Goal: Task Accomplishment & Management: Use online tool/utility

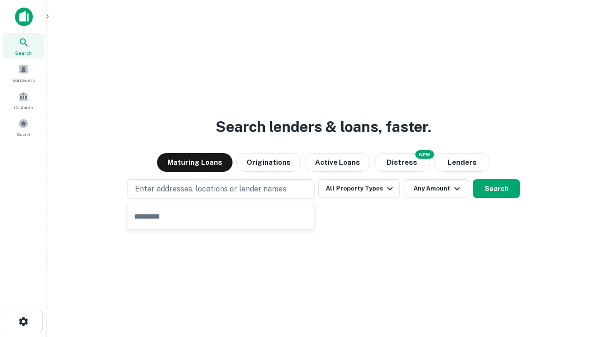
type input "**********"
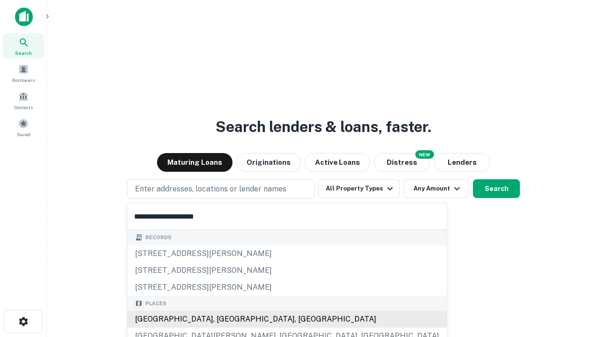
click at [224, 320] on div "Santa Monica, CA, USA" at bounding box center [286, 319] width 319 height 17
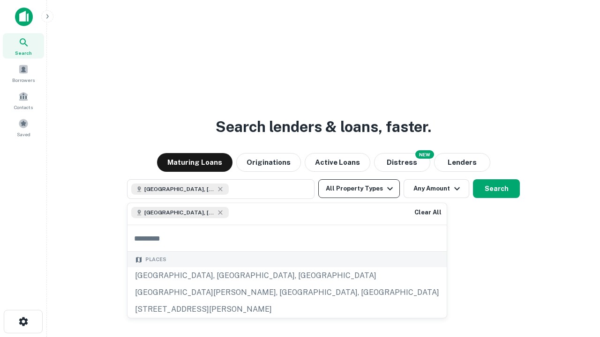
click at [359, 189] on button "All Property Types" at bounding box center [359, 188] width 82 height 19
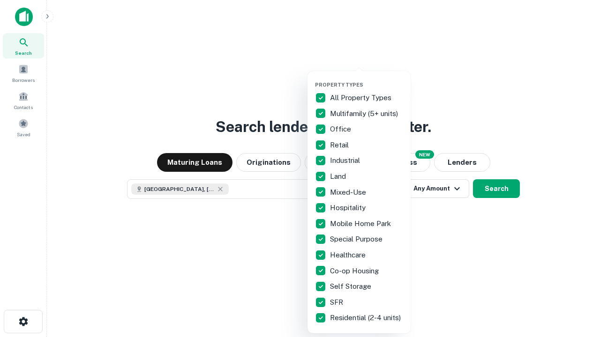
click at [366, 79] on button "button" at bounding box center [366, 79] width 103 height 0
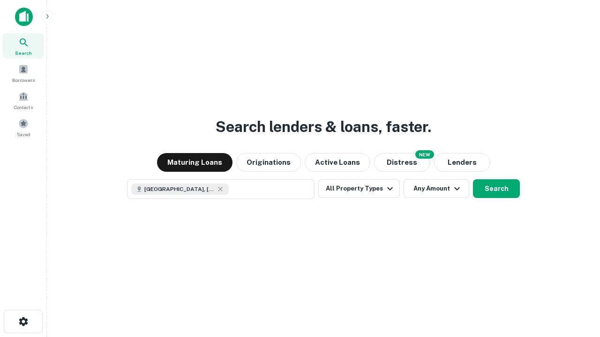
scroll to position [15, 0]
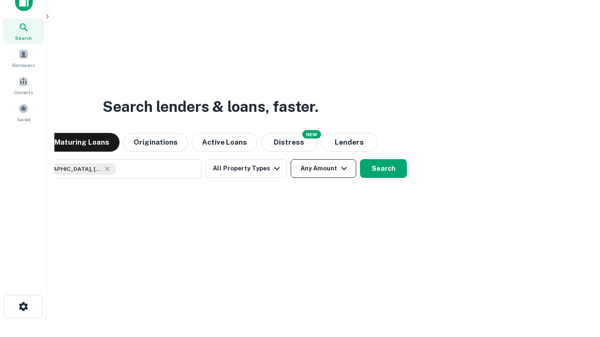
click at [291, 159] on button "Any Amount" at bounding box center [324, 168] width 66 height 19
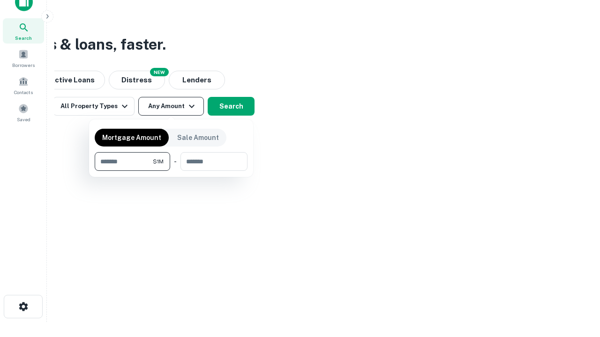
type input "*******"
click at [171, 171] on button "button" at bounding box center [171, 171] width 153 height 0
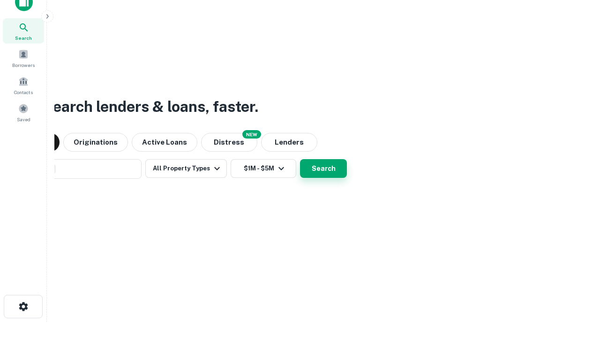
click at [300, 159] on button "Search" at bounding box center [323, 168] width 47 height 19
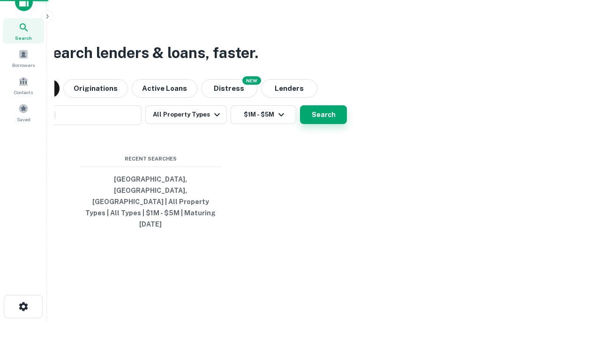
scroll to position [25, 265]
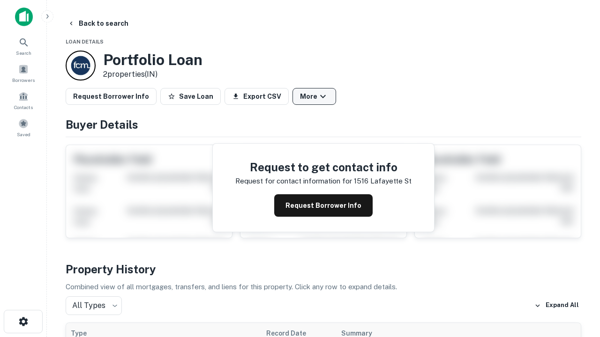
click at [314, 97] on button "More" at bounding box center [314, 96] width 44 height 17
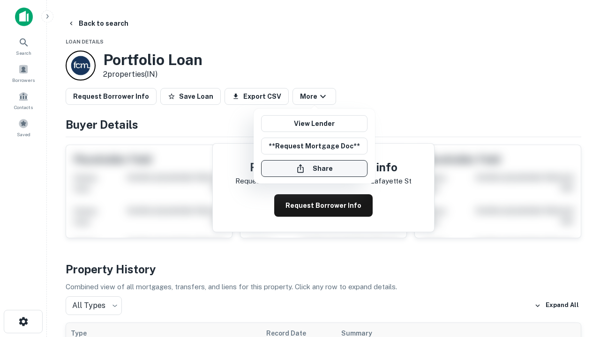
click at [314, 169] on button "Share" at bounding box center [314, 168] width 106 height 17
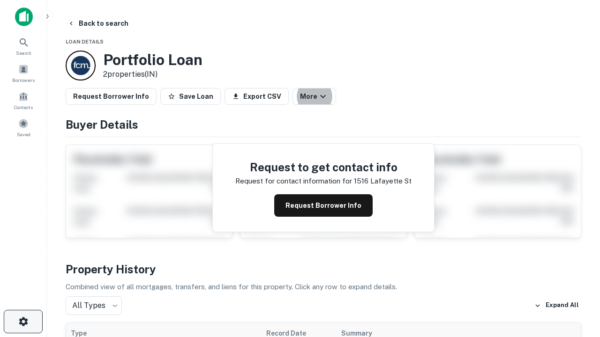
click at [23, 322] on icon "button" at bounding box center [23, 321] width 11 height 11
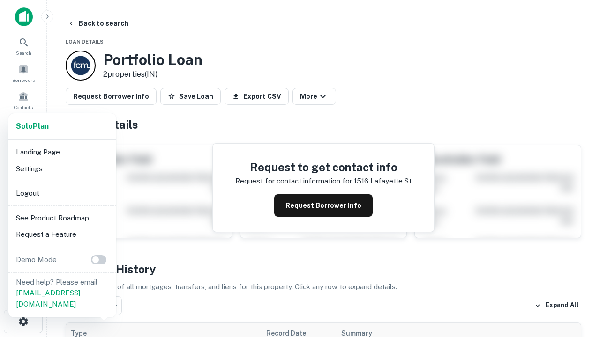
click at [62, 193] on li "Logout" at bounding box center [62, 193] width 100 height 17
